Goal: Check status: Check status

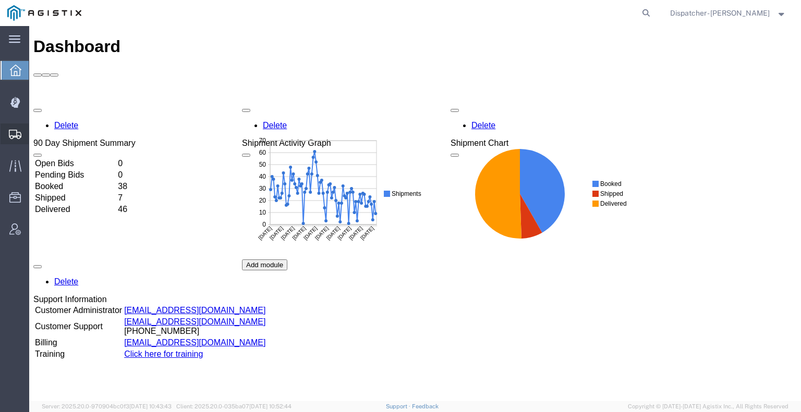
click at [15, 128] on div at bounding box center [15, 134] width 29 height 21
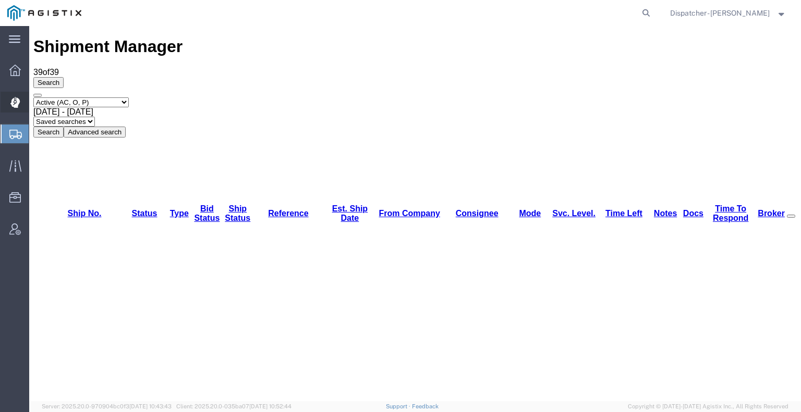
click at [13, 102] on icon at bounding box center [14, 103] width 9 height 10
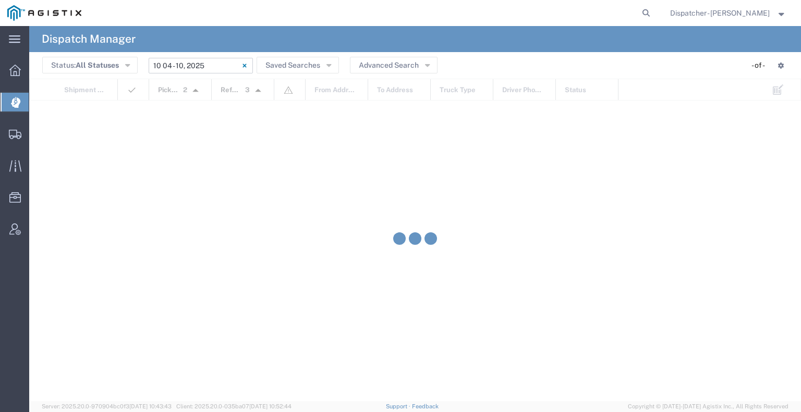
click at [192, 65] on input "[DATE] - [DATE]" at bounding box center [201, 66] width 104 height 16
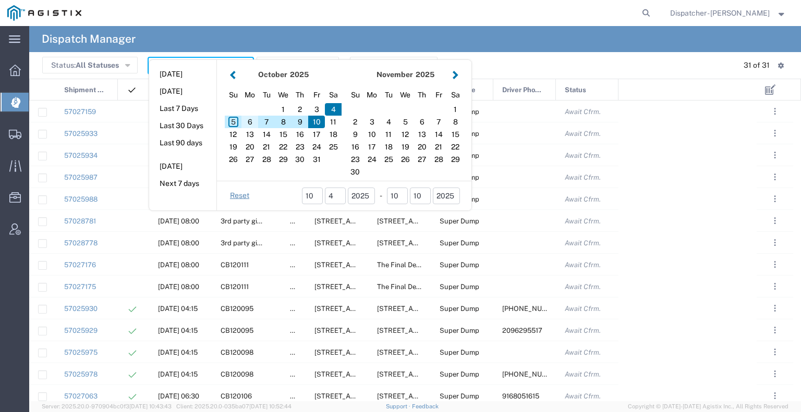
click at [246, 120] on div "6" at bounding box center [249, 122] width 17 height 13
type input "[DATE]"
type input "[DATE] - [DATE]"
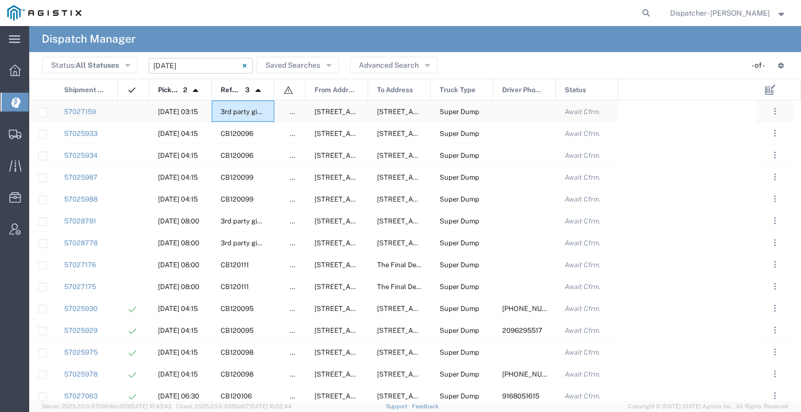
click at [246, 120] on div "3rd party giveaway" at bounding box center [243, 111] width 63 height 21
